Goal: Transaction & Acquisition: Download file/media

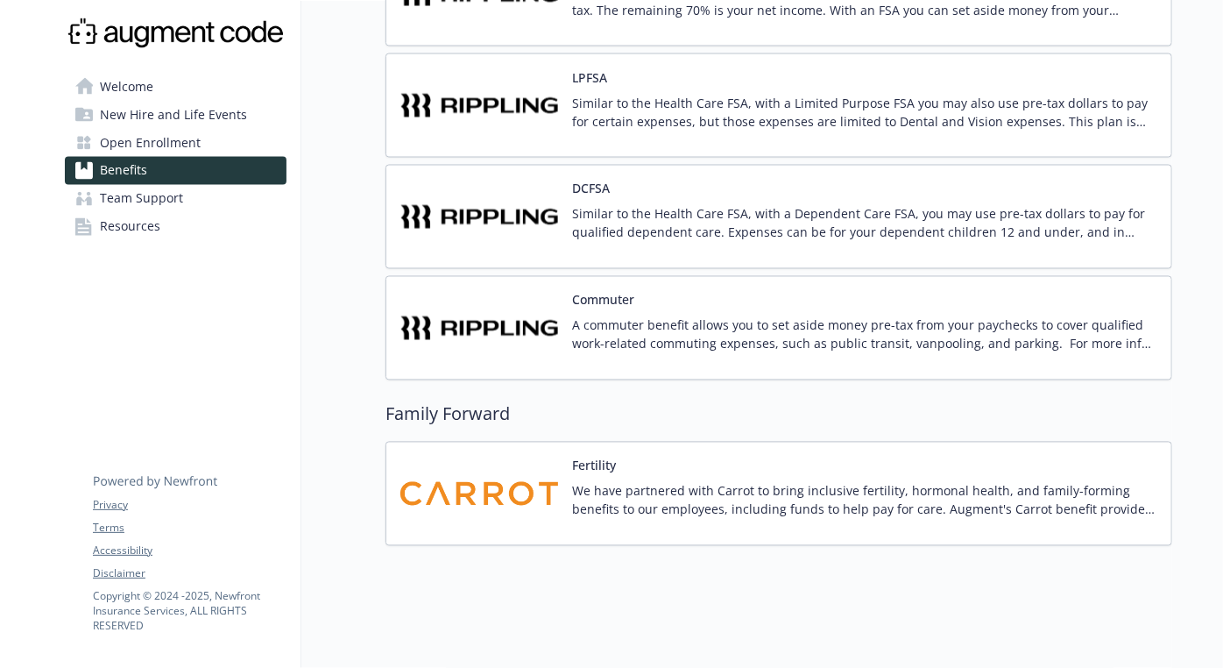
scroll to position [1533, 0]
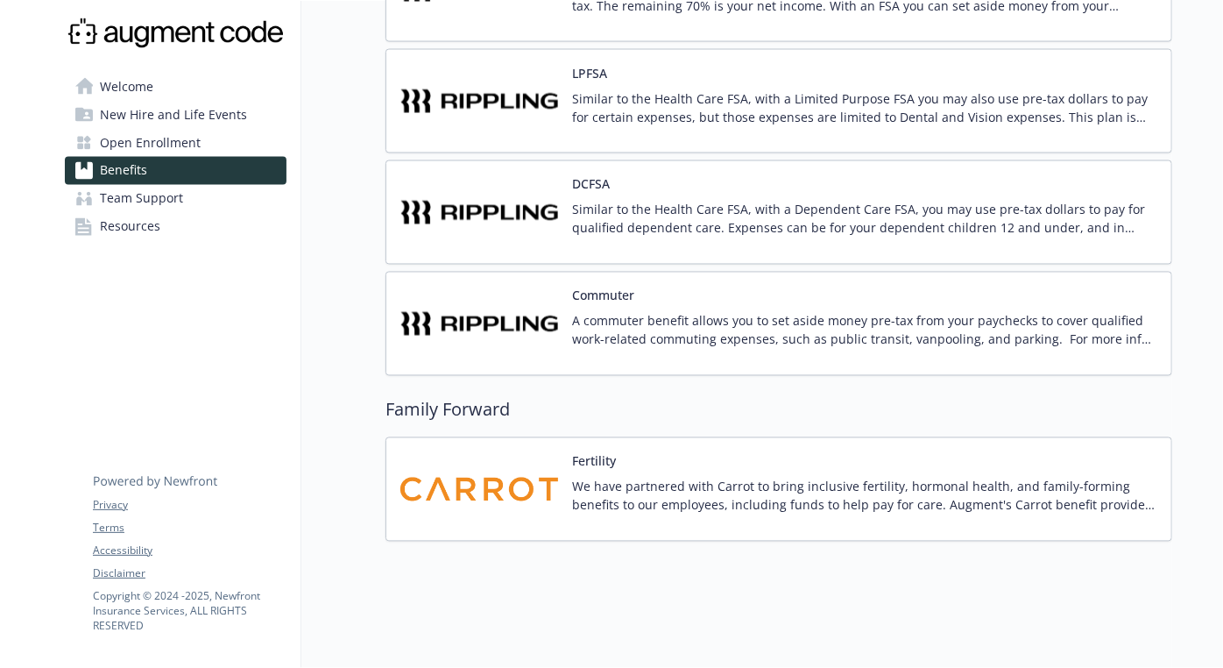
click at [555, 473] on img at bounding box center [479, 489] width 158 height 74
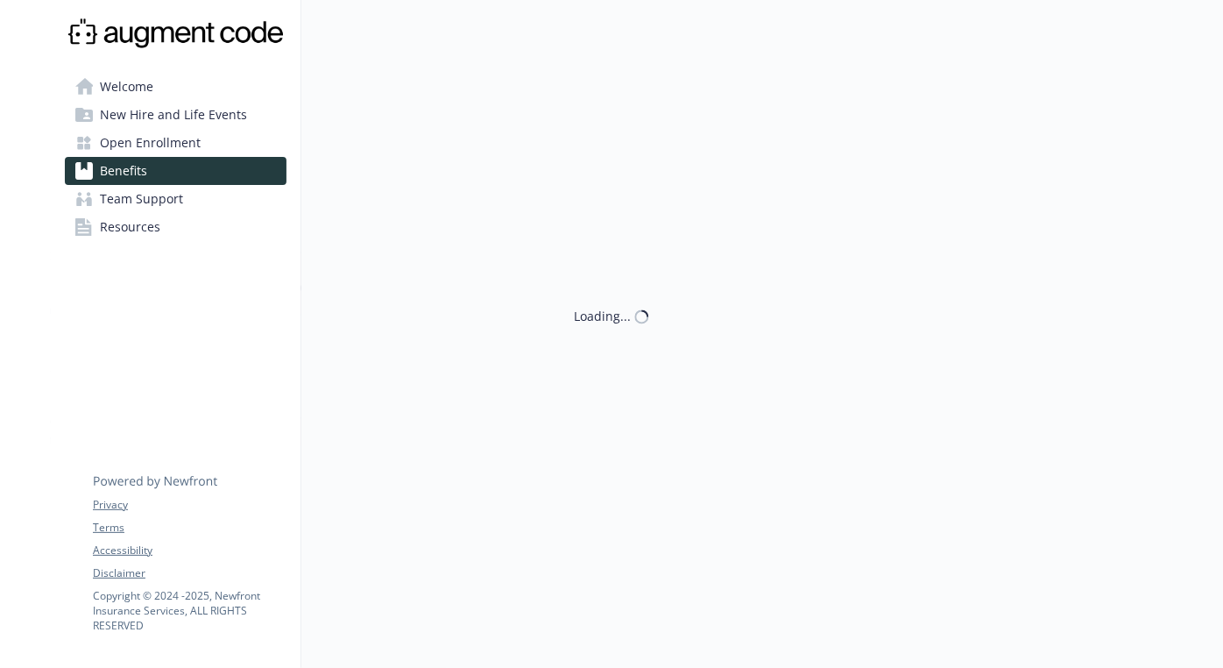
scroll to position [1533, 0]
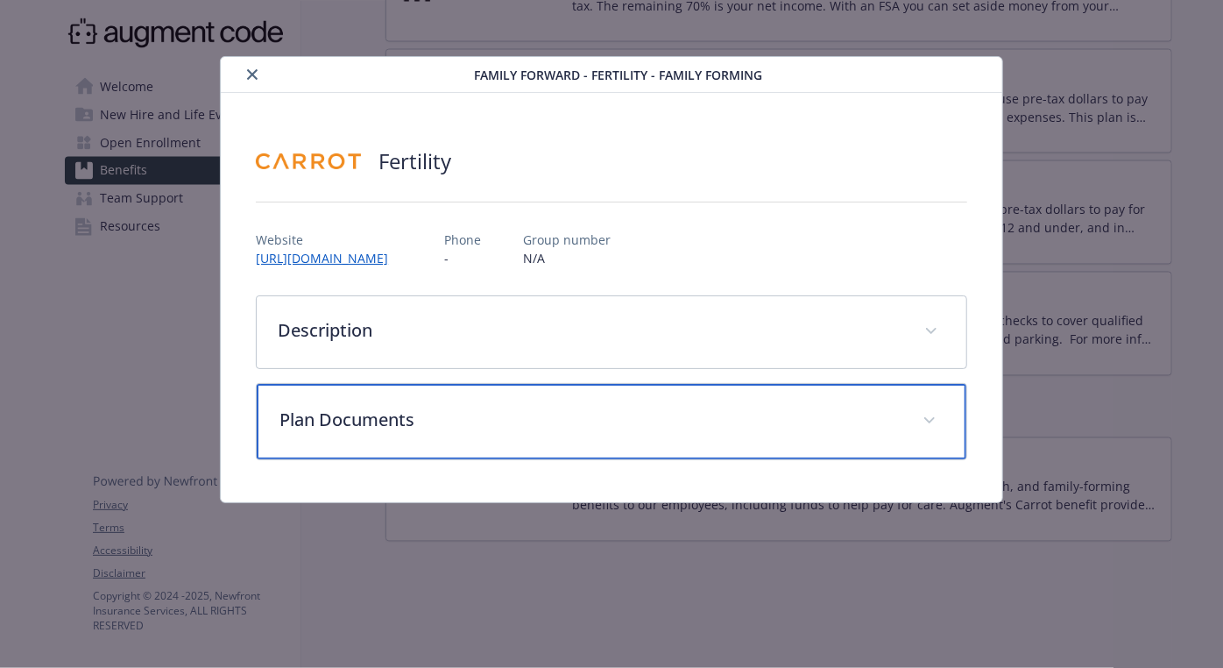
click at [600, 406] on p "Plan Documents" at bounding box center [589, 419] width 621 height 26
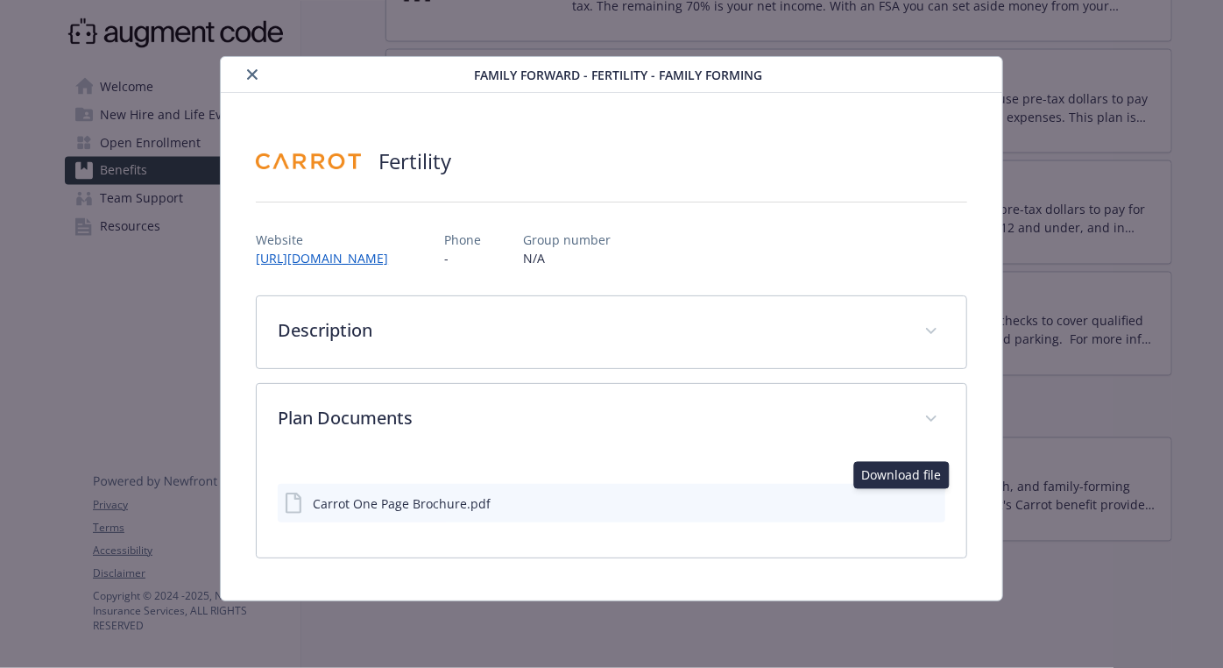
click at [898, 499] on icon "download file" at bounding box center [900, 502] width 14 height 14
